Goal: Task Accomplishment & Management: Use online tool/utility

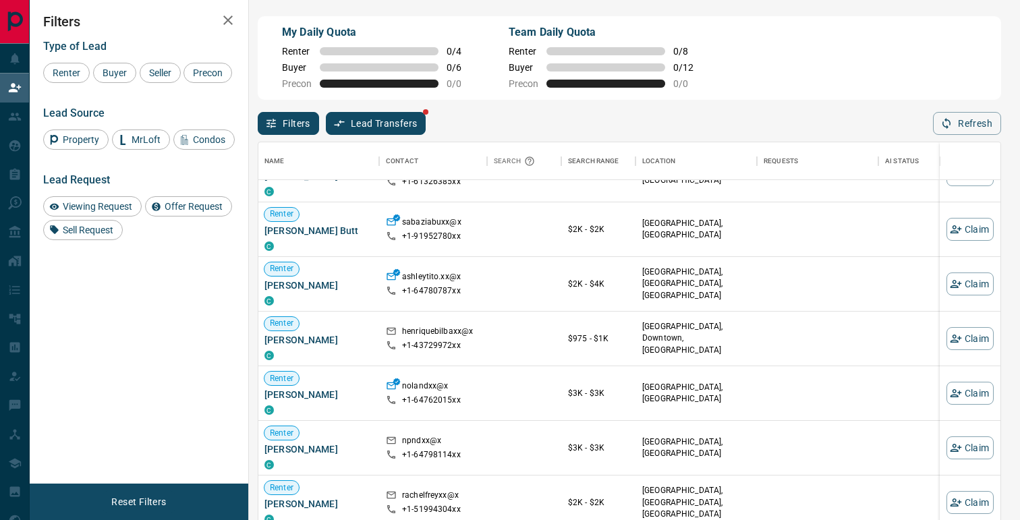
scroll to position [0, 1]
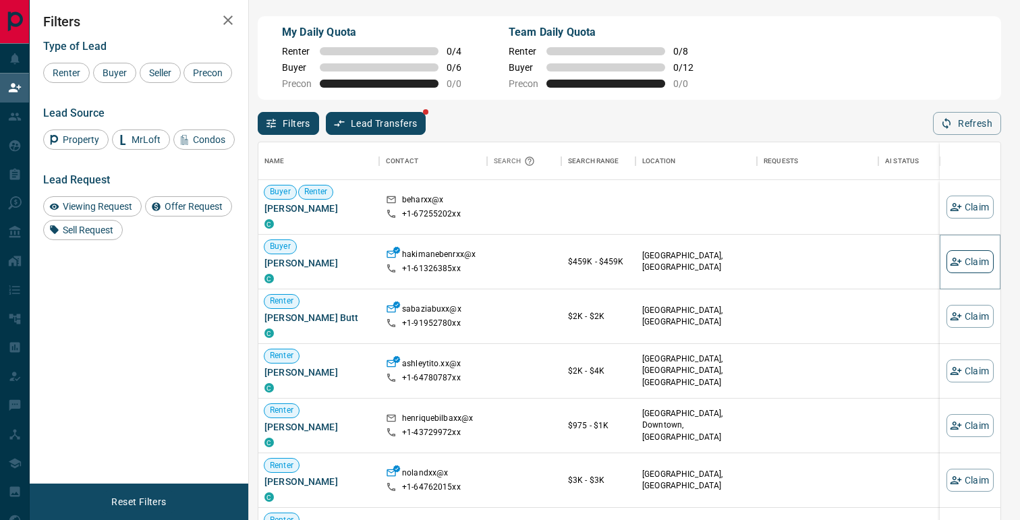
click at [976, 258] on button "Claim" at bounding box center [970, 261] width 47 height 23
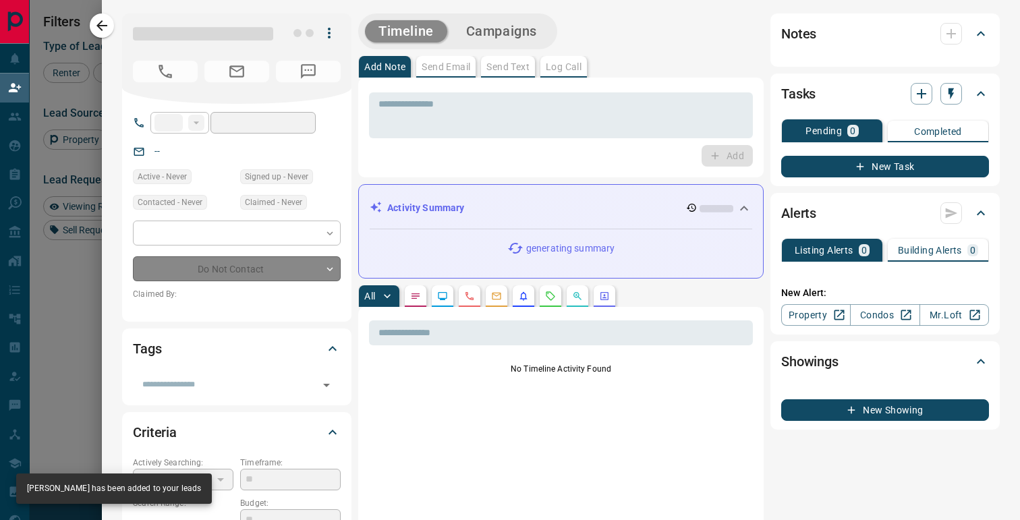
type input "**"
type input "**********"
type input "**"
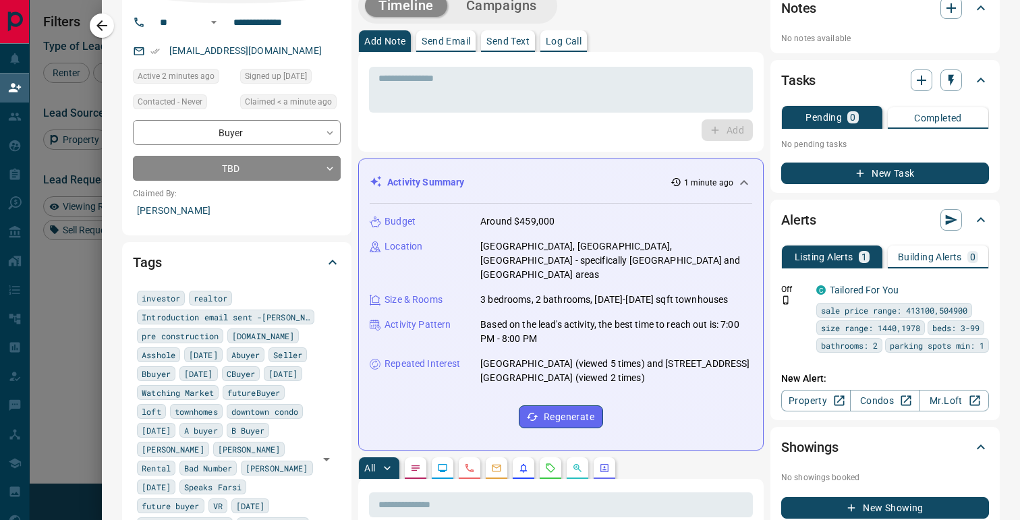
scroll to position [0, 0]
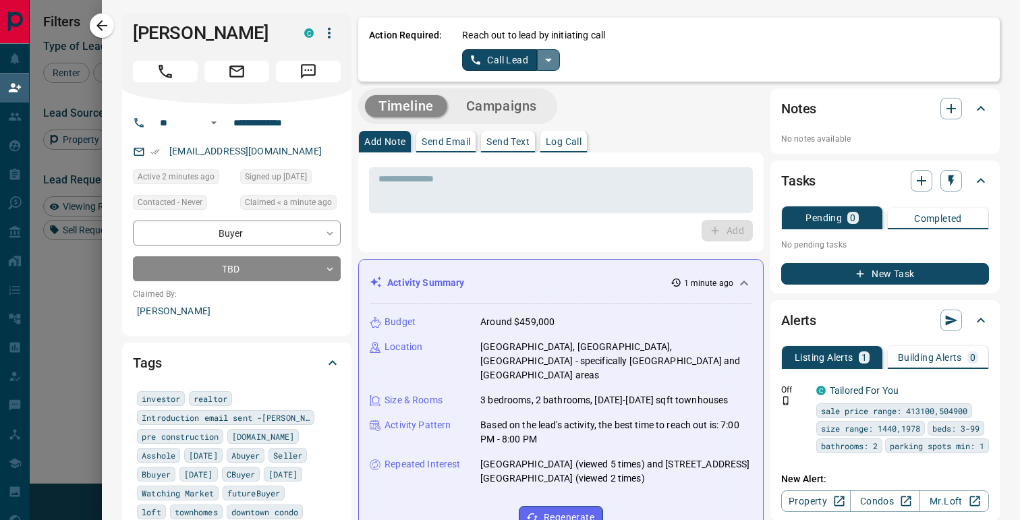
click at [546, 61] on icon "split button" at bounding box center [548, 60] width 16 height 16
click at [518, 107] on li "Log Manual Call" at bounding box center [511, 106] width 82 height 20
click at [501, 62] on button "Log Manual Call" at bounding box center [506, 60] width 89 height 22
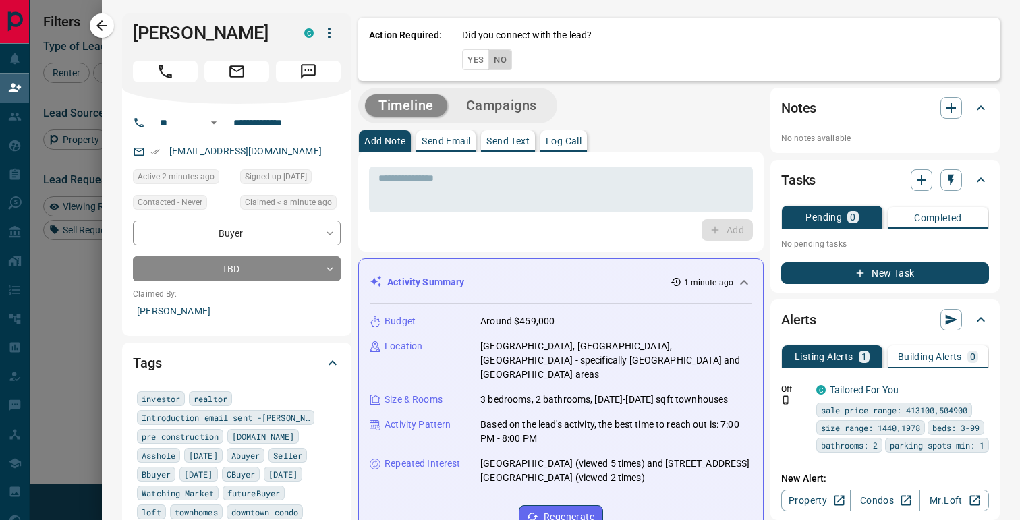
click at [501, 62] on button "No" at bounding box center [500, 59] width 24 height 21
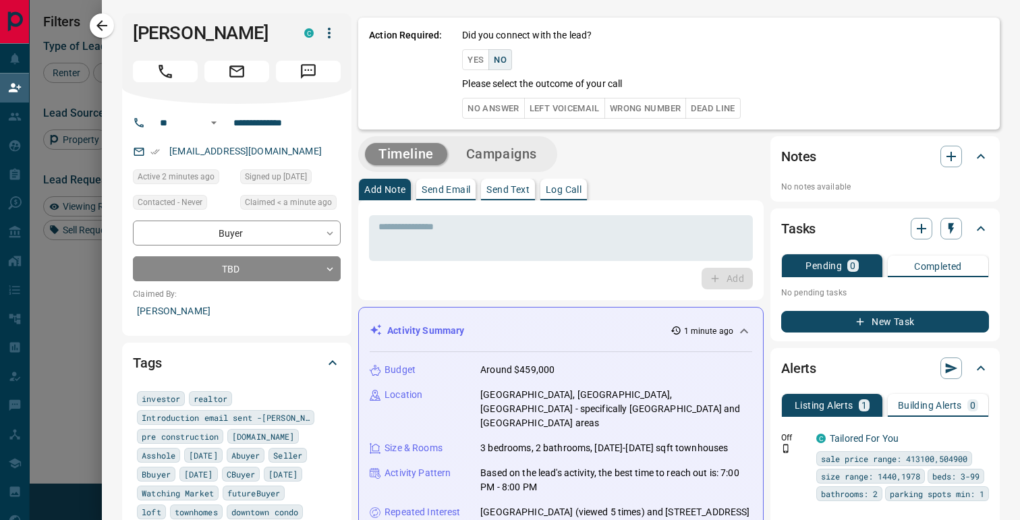
click at [499, 111] on button "No Answer" at bounding box center [493, 108] width 62 height 21
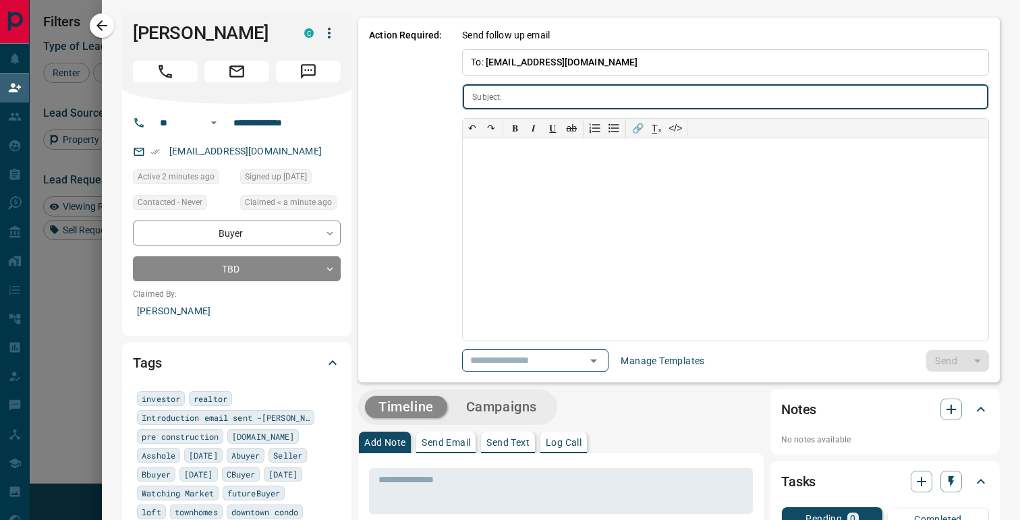
type input "**********"
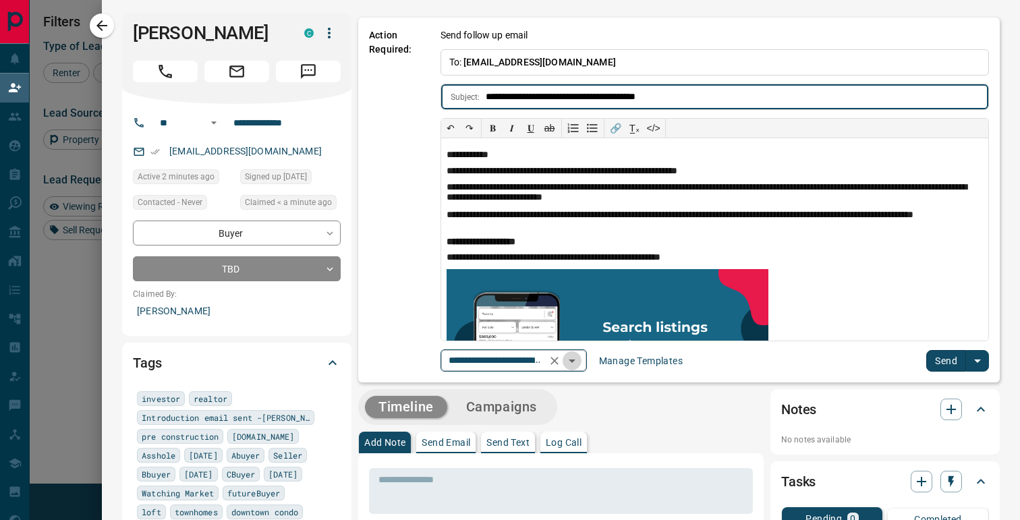
click at [575, 366] on icon "Open" at bounding box center [572, 361] width 16 height 16
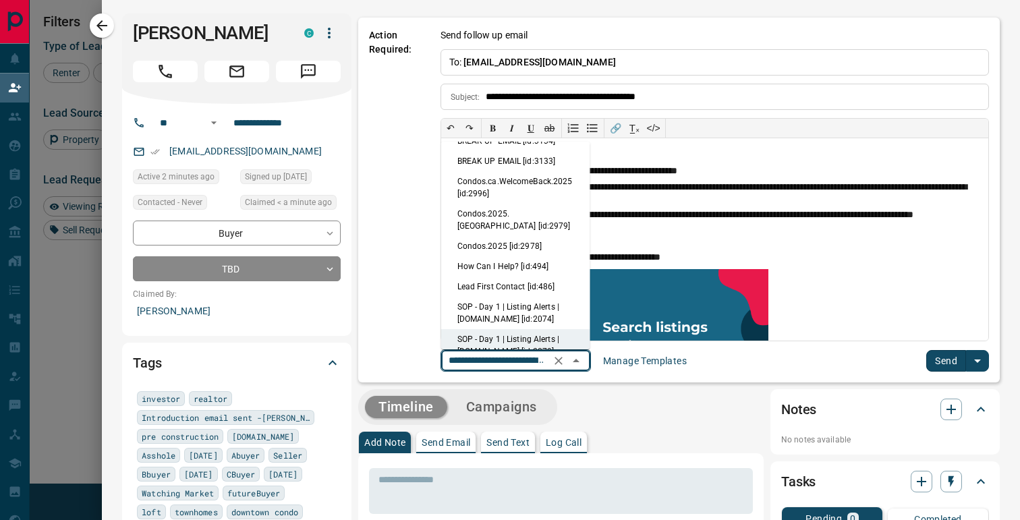
click at [684, 395] on div "Timeline Campaigns" at bounding box center [560, 407] width 405 height 36
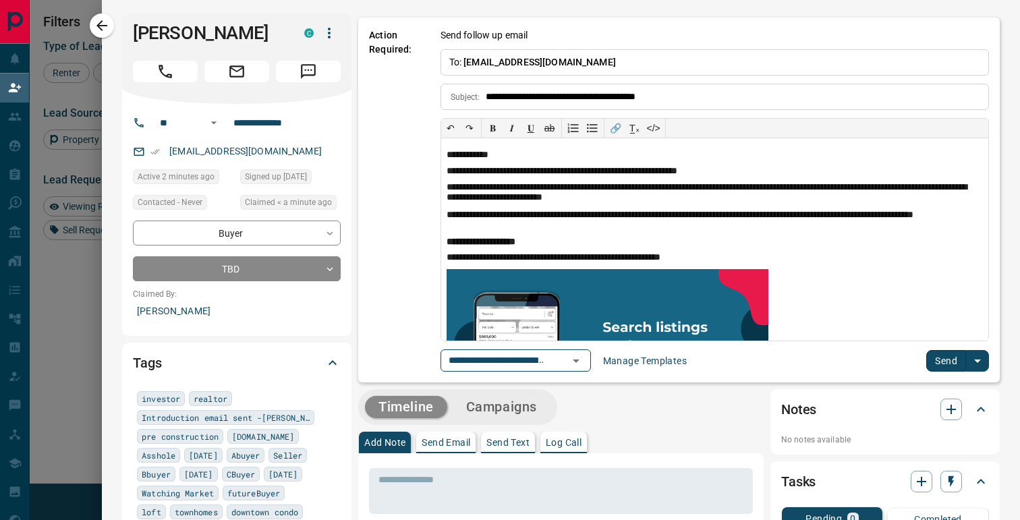
click at [938, 360] on button "Send" at bounding box center [946, 361] width 40 height 22
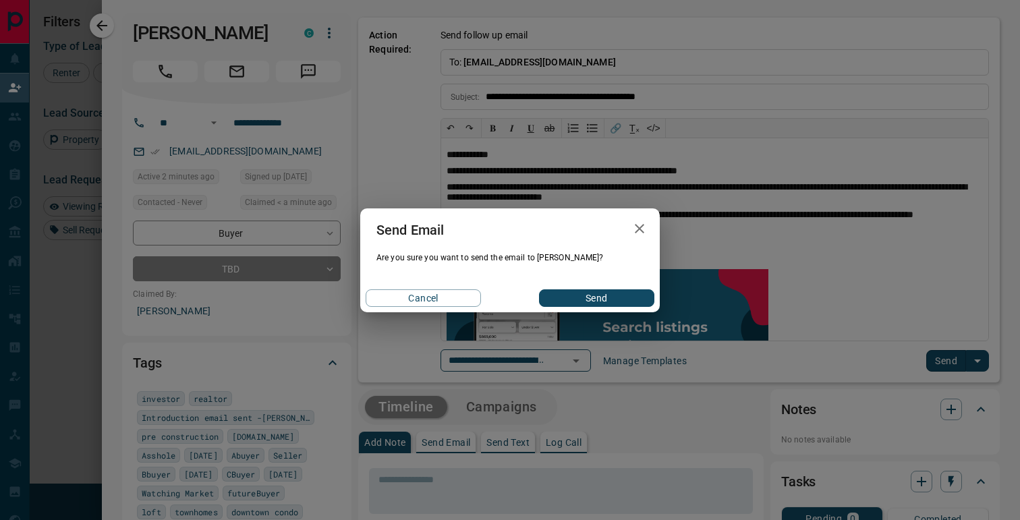
click at [604, 302] on button "Send" at bounding box center [596, 298] width 115 height 18
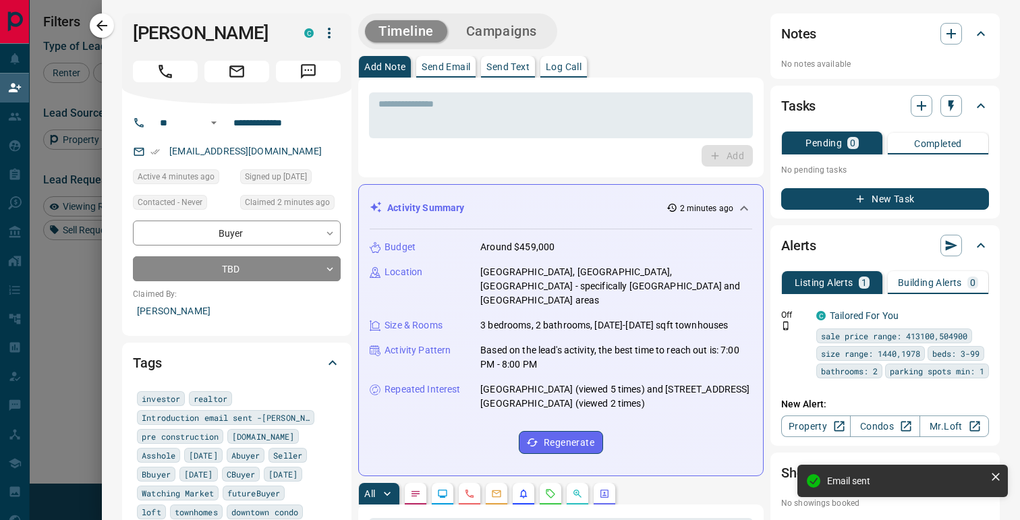
scroll to position [394, 742]
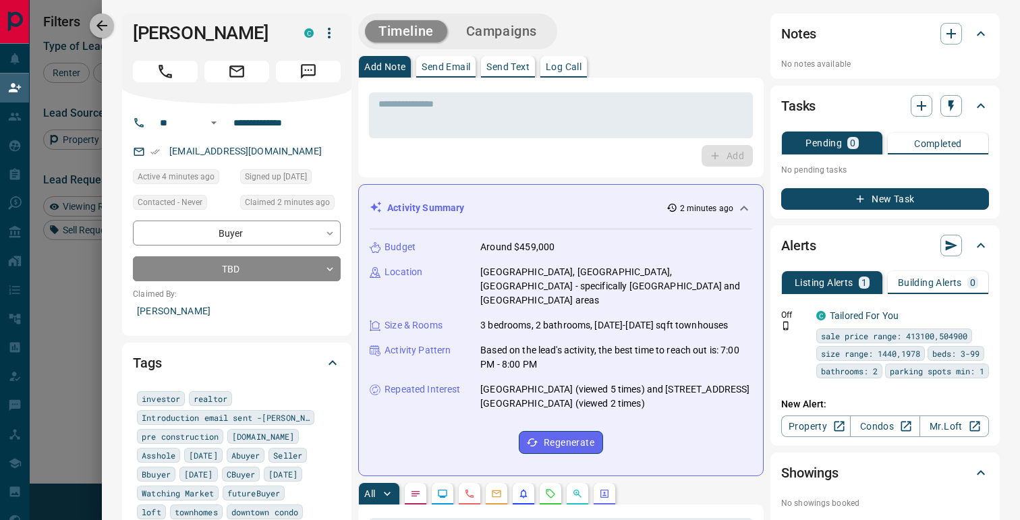
click at [102, 29] on icon "button" at bounding box center [102, 26] width 16 height 16
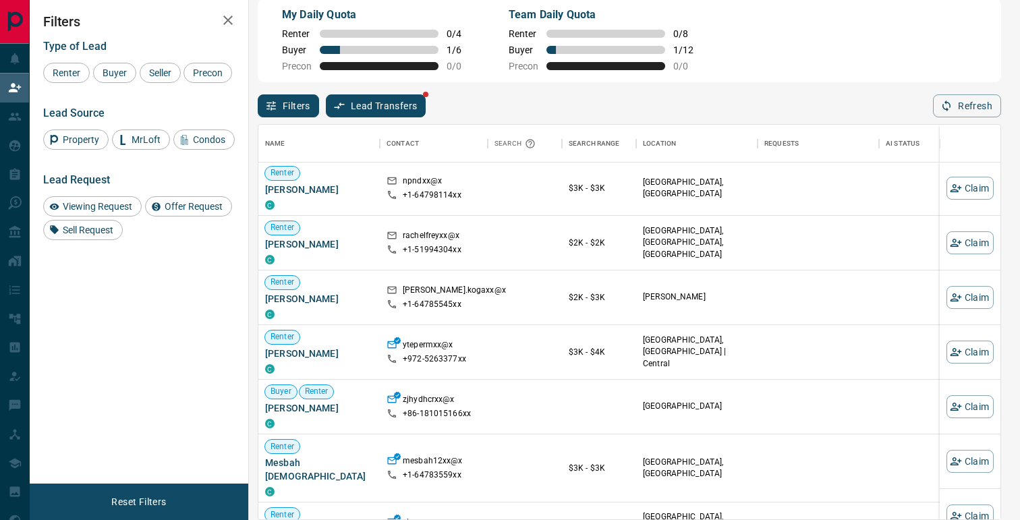
scroll to position [0, 0]
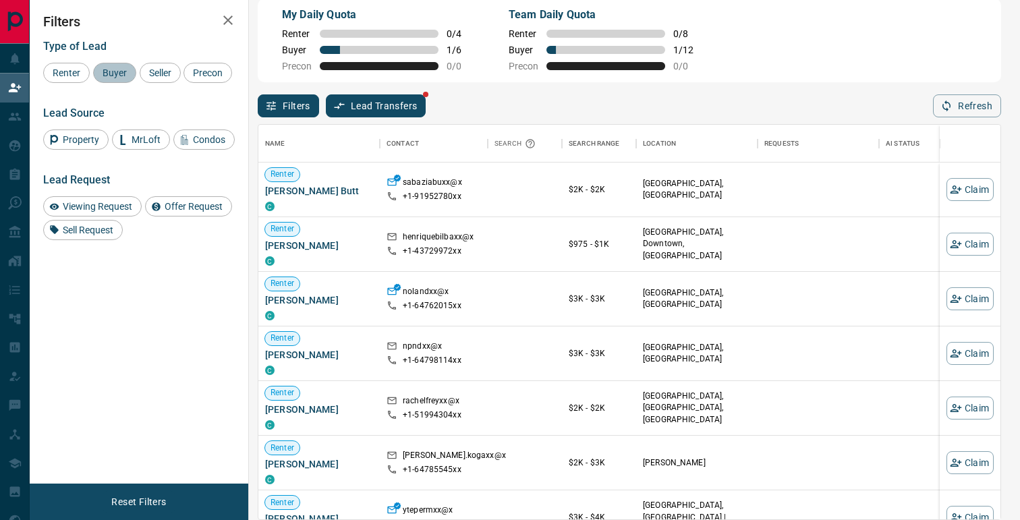
click at [117, 68] on span "Buyer" at bounding box center [115, 72] width 34 height 11
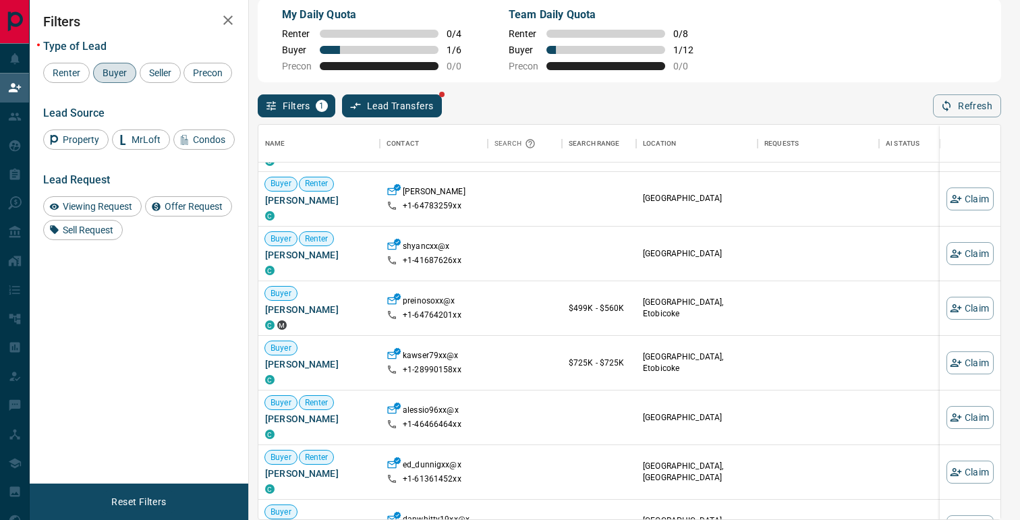
scroll to position [213, 0]
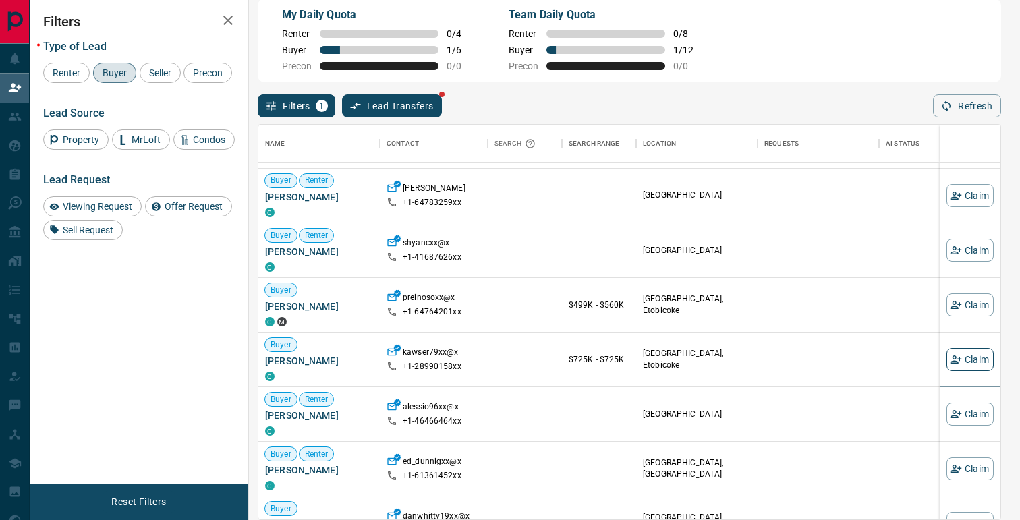
click at [976, 355] on button "Claim" at bounding box center [970, 359] width 47 height 23
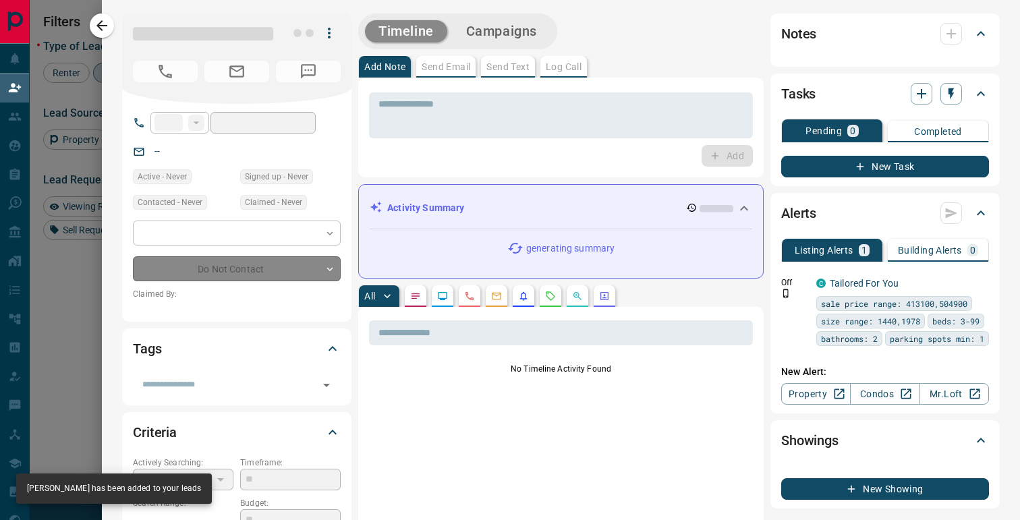
type input "**"
type input "**********"
type input "**"
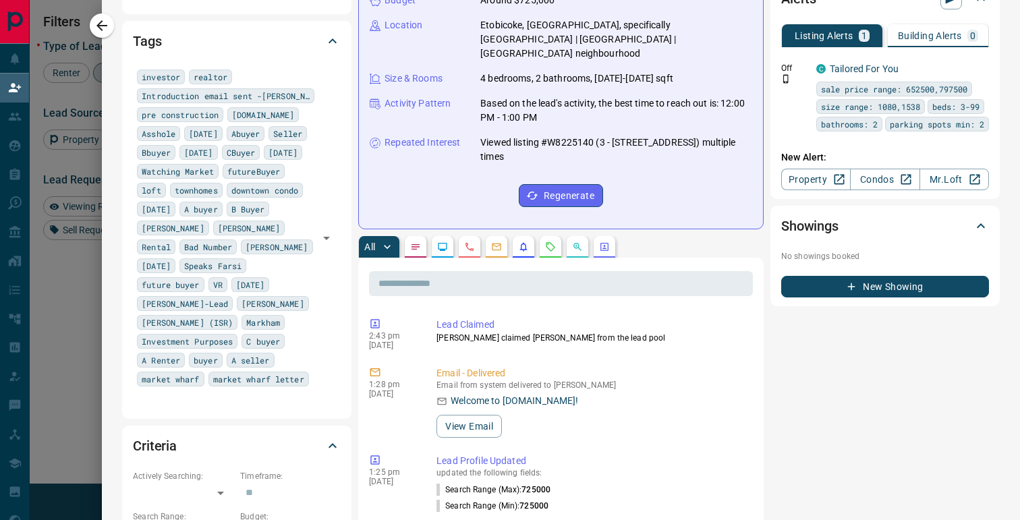
scroll to position [0, 0]
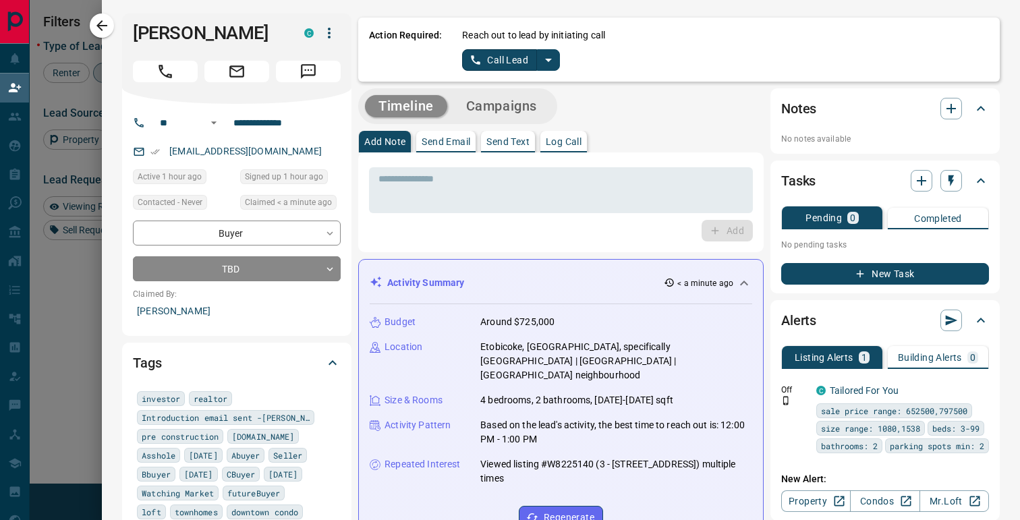
click at [550, 57] on icon "split button" at bounding box center [548, 60] width 16 height 16
click at [526, 103] on li "Log Manual Call" at bounding box center [511, 106] width 82 height 20
click at [509, 55] on button "Log Manual Call" at bounding box center [506, 60] width 89 height 22
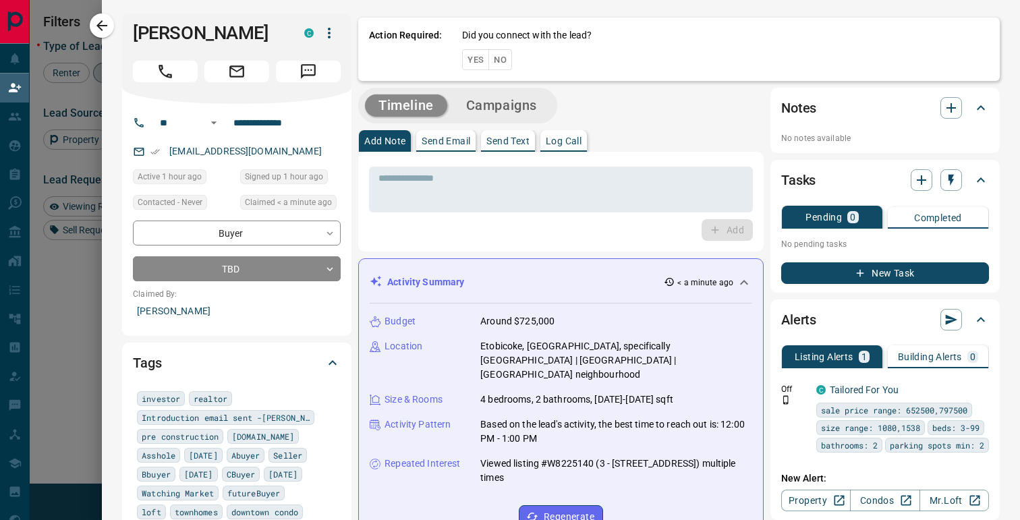
click at [503, 55] on button "No" at bounding box center [500, 59] width 24 height 21
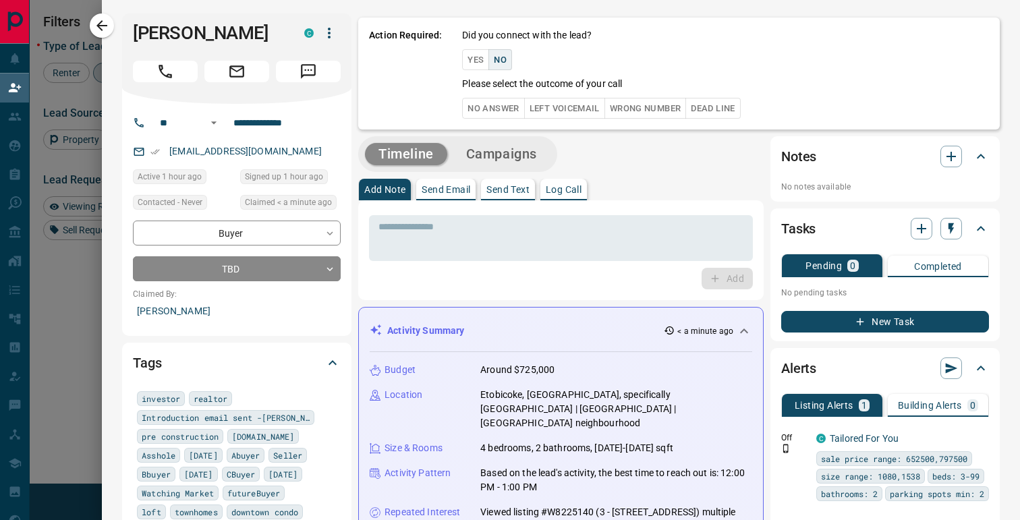
click at [488, 110] on button "No Answer" at bounding box center [493, 108] width 62 height 21
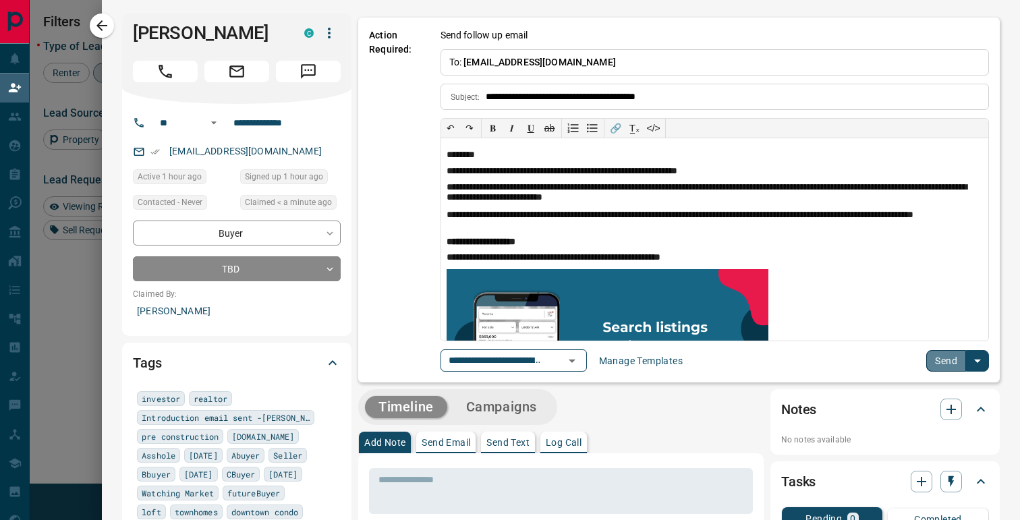
click at [941, 368] on button "Send" at bounding box center [946, 361] width 40 height 22
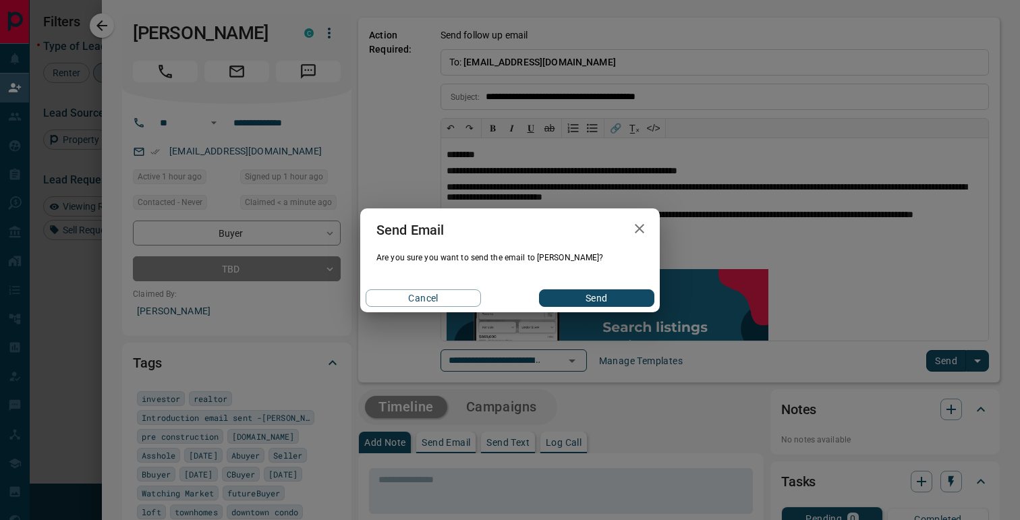
click at [596, 303] on button "Send" at bounding box center [596, 298] width 115 height 18
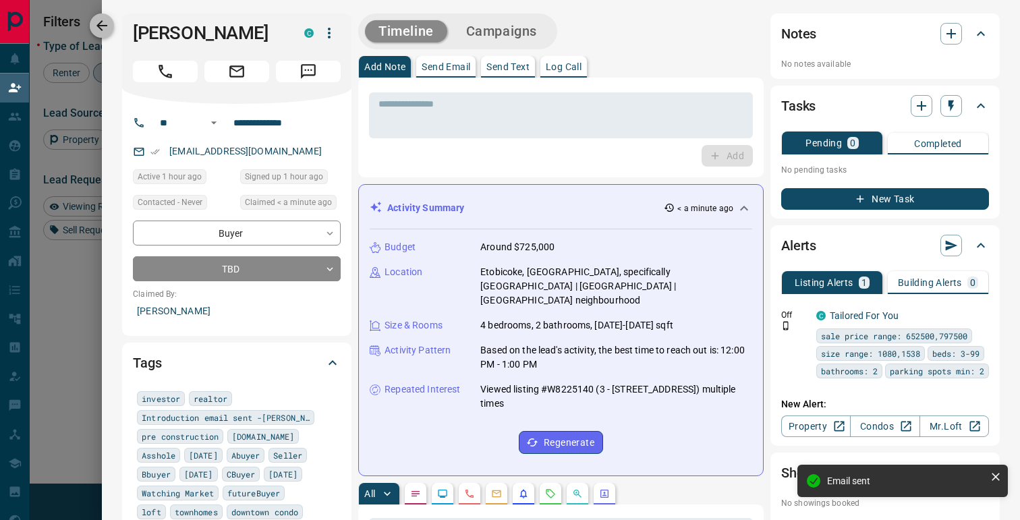
click at [103, 27] on icon "button" at bounding box center [102, 26] width 16 height 16
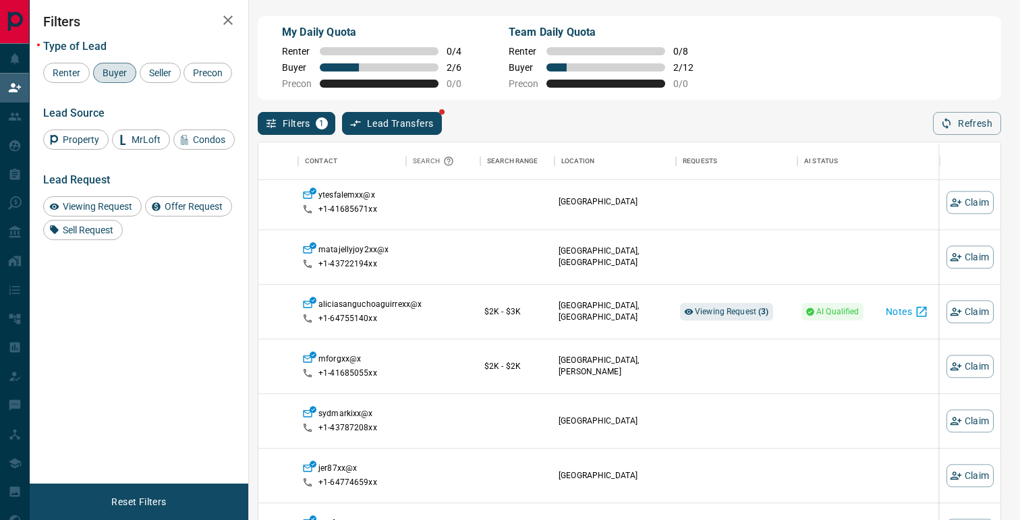
scroll to position [1166, 94]
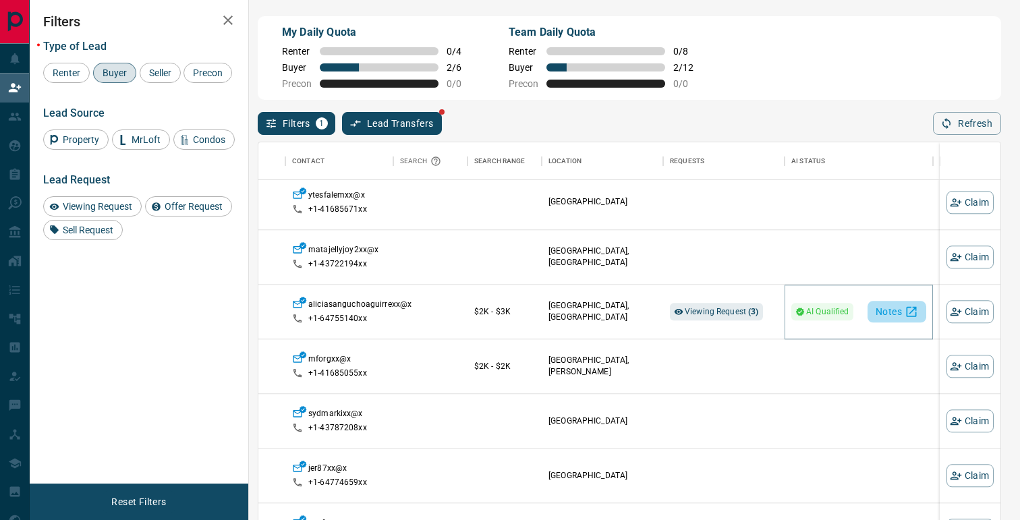
click at [898, 312] on button "Notes" at bounding box center [897, 312] width 59 height 22
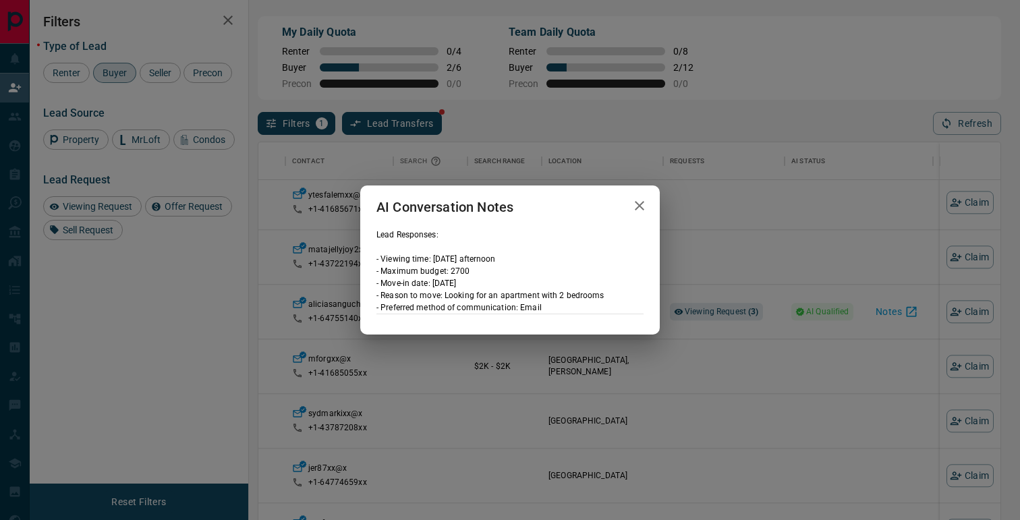
click at [637, 202] on icon "button" at bounding box center [639, 205] width 9 height 9
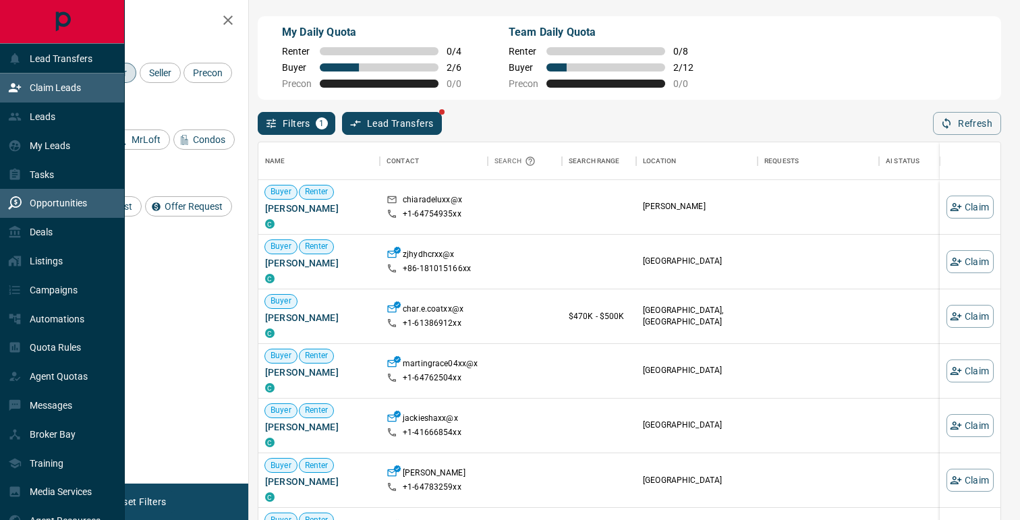
scroll to position [394, 742]
click at [61, 203] on p "Opportunities" at bounding box center [58, 203] width 57 height 11
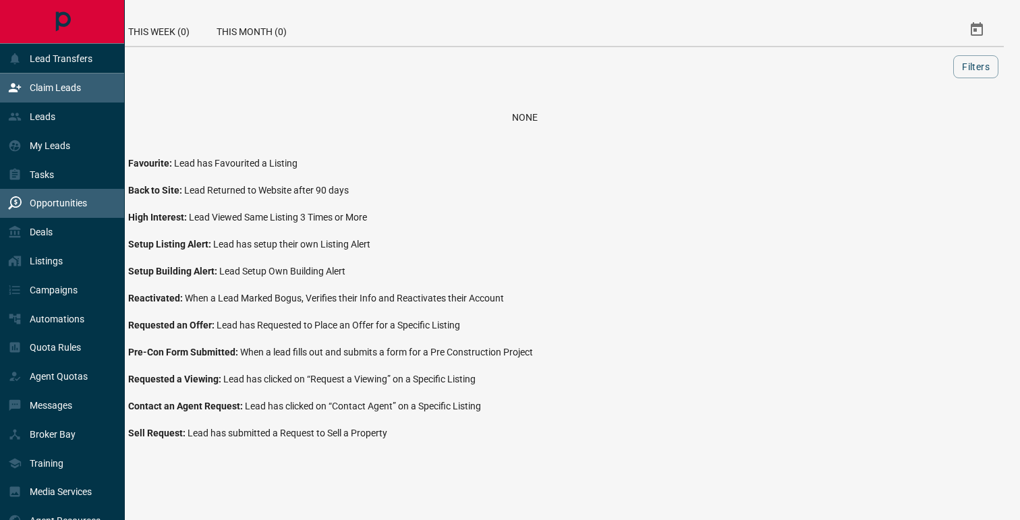
click at [63, 90] on p "Claim Leads" at bounding box center [55, 87] width 51 height 11
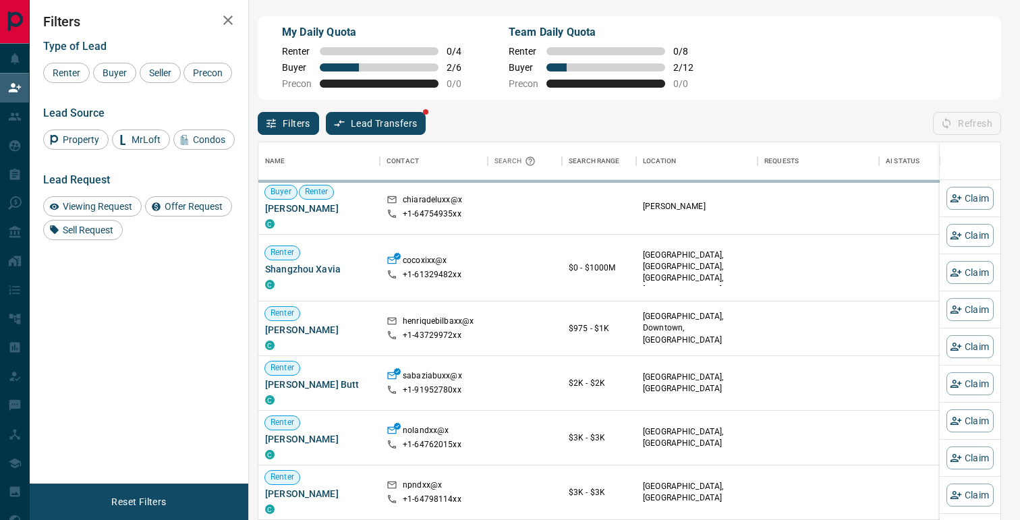
scroll to position [394, 742]
